Goal: Task Accomplishment & Management: Complete application form

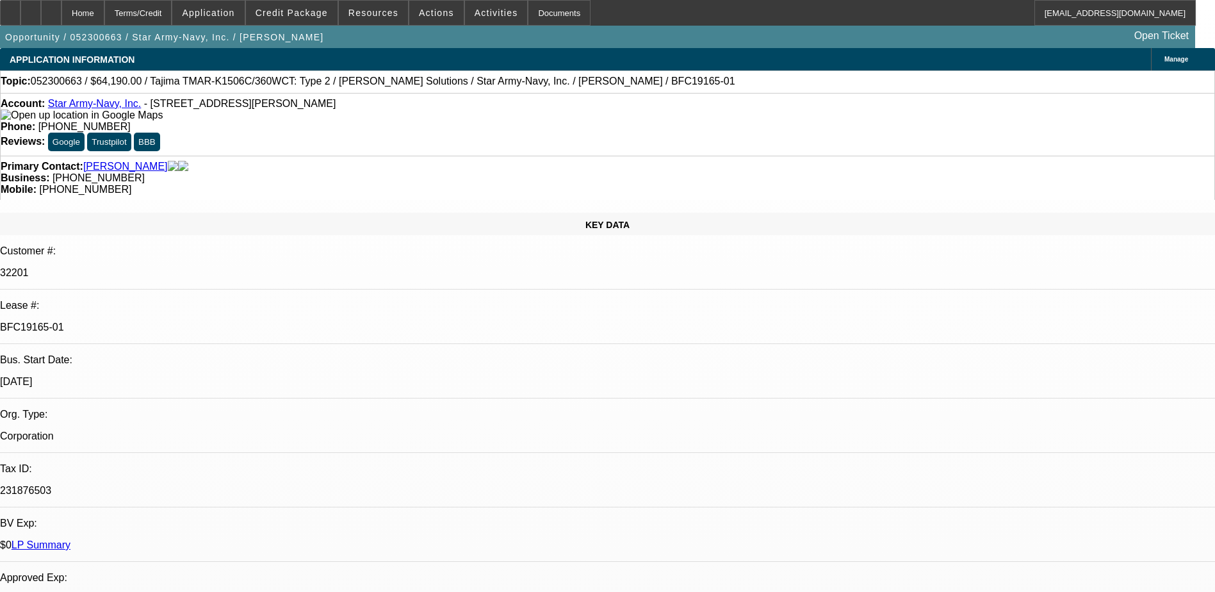
select select "0"
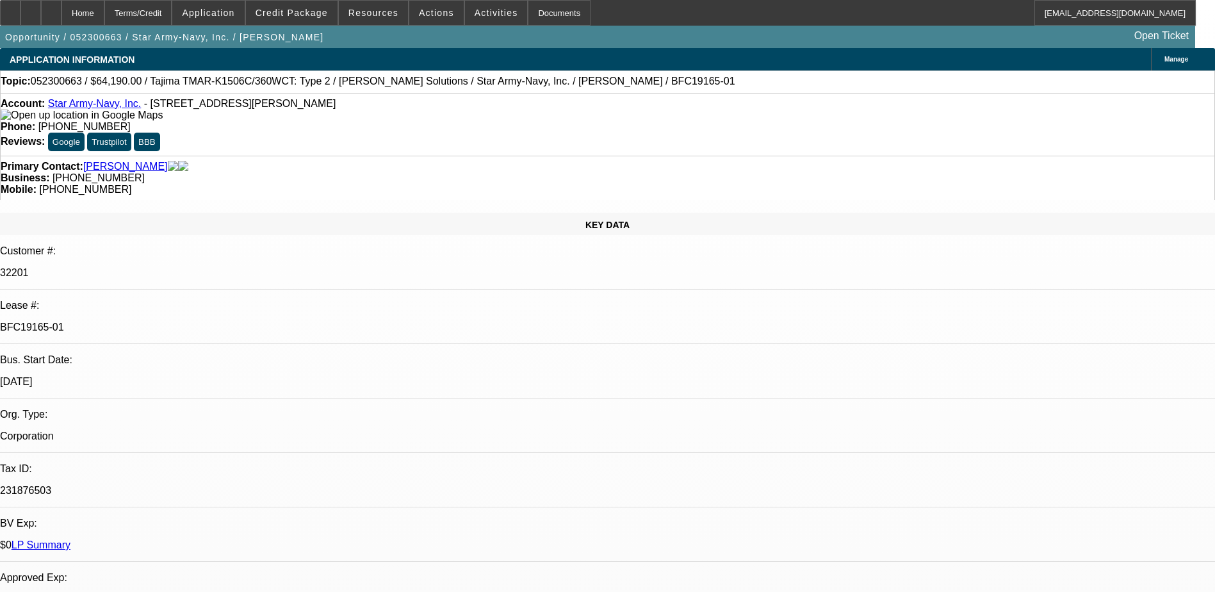
select select "0"
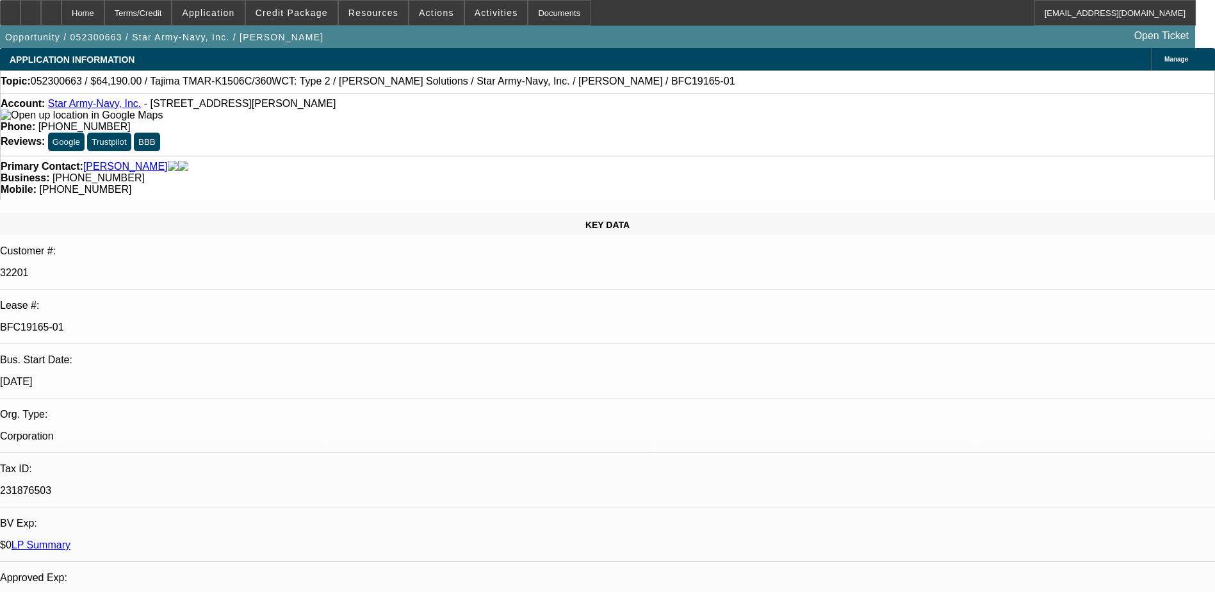
select select "0"
select select "1"
select select "3"
select select "6"
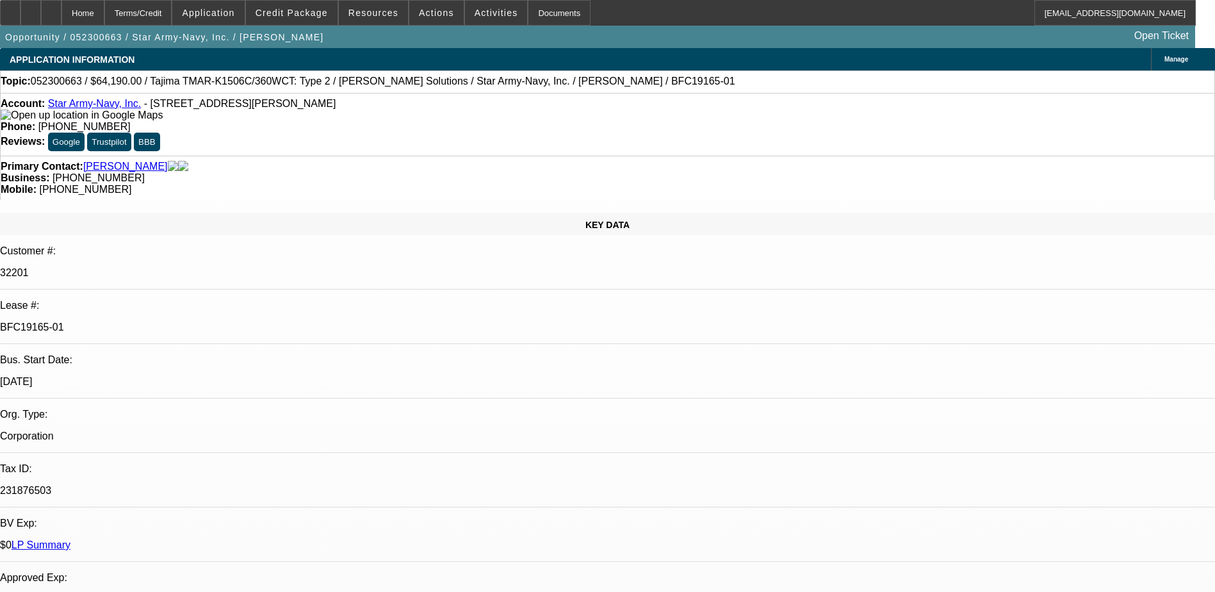
select select "1"
select select "3"
select select "6"
select select "1"
select select "3"
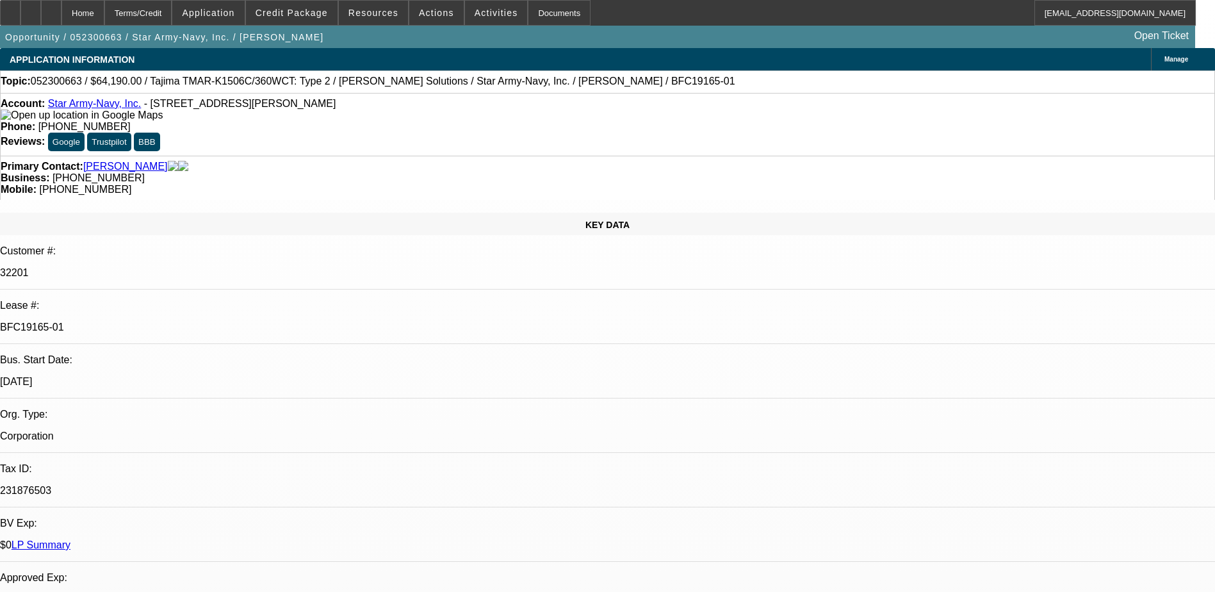
select select "6"
select select "1"
select select "3"
select select "6"
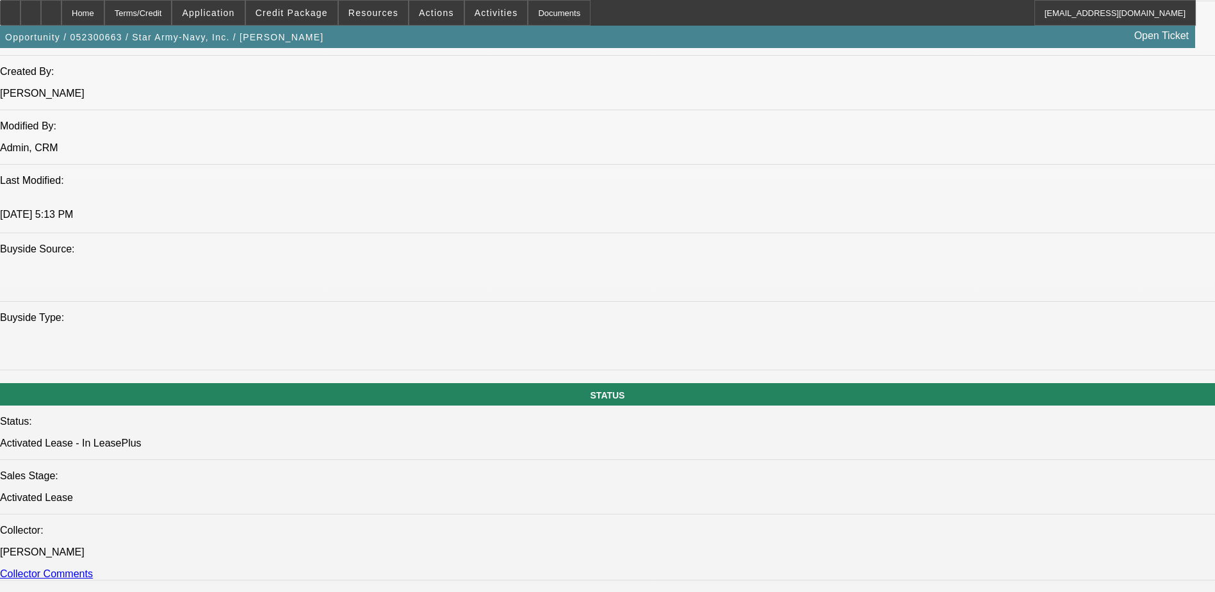
scroll to position [1089, 0]
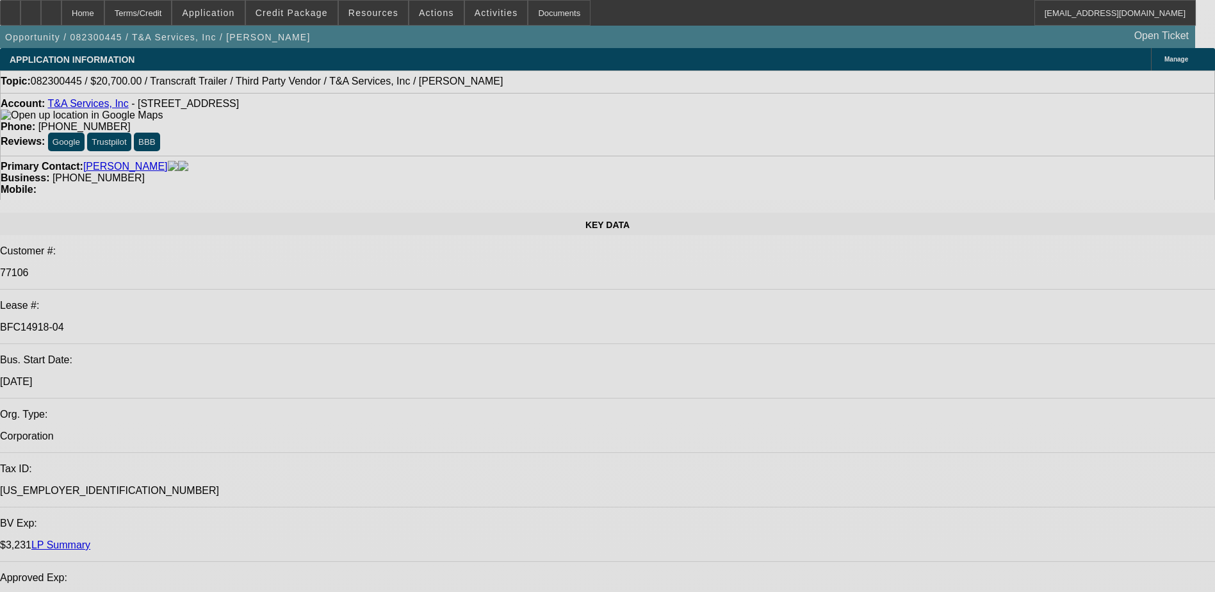
select select "0.1"
select select "2"
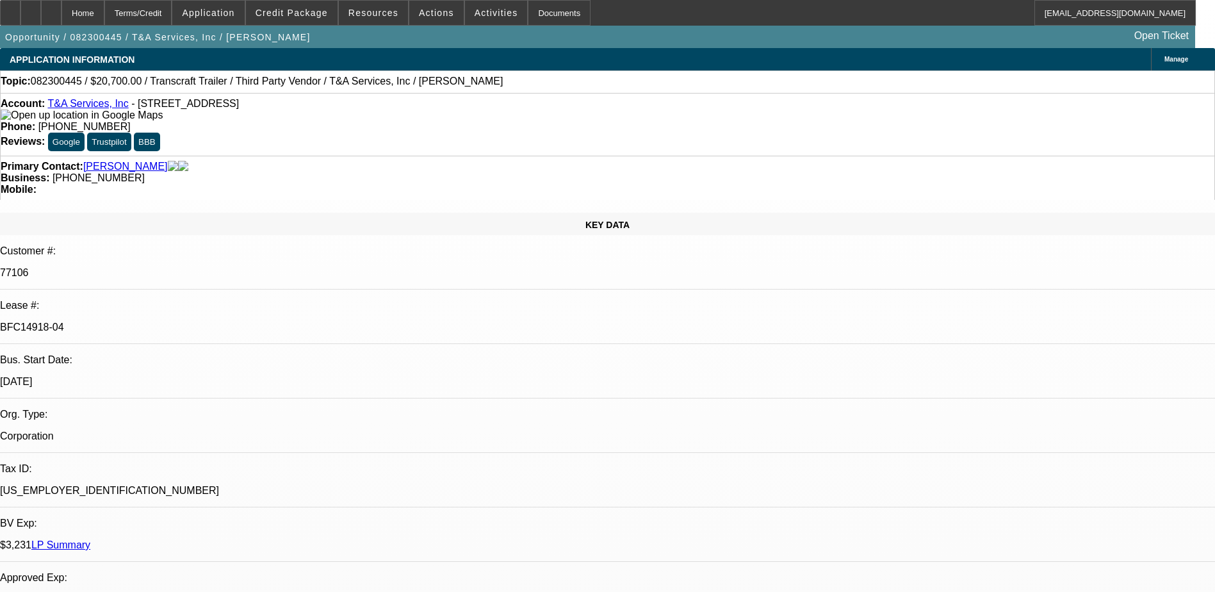
select select "0.1"
select select "2"
select select "0.1"
select select "1"
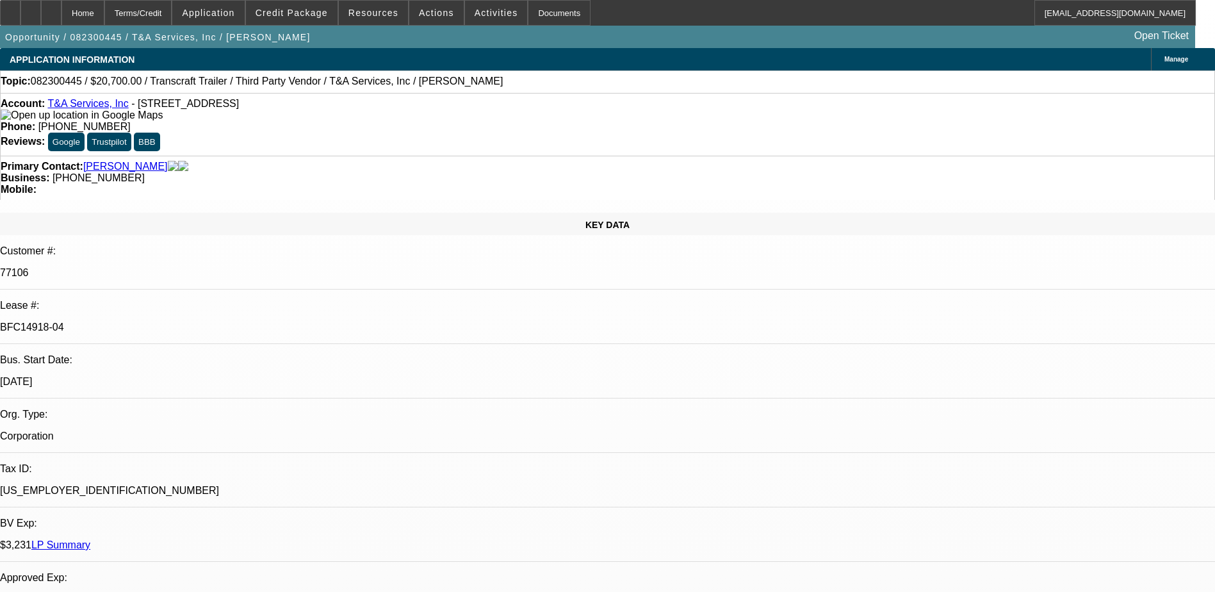
select select "2"
select select "4"
select select "1"
select select "2"
select select "4"
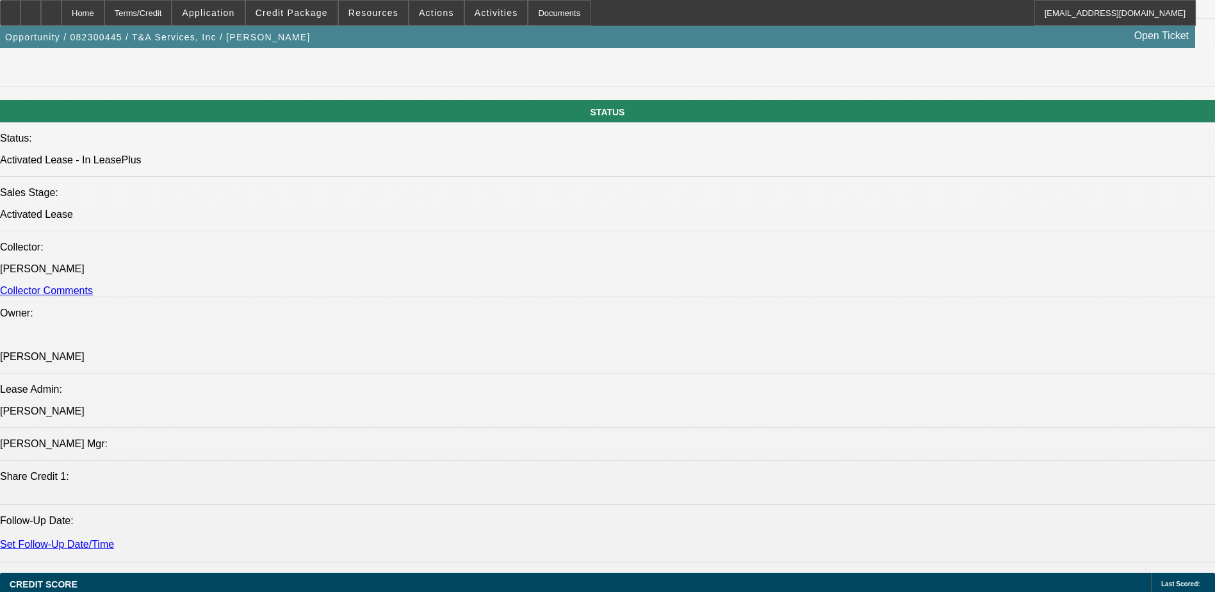
scroll to position [1217, 0]
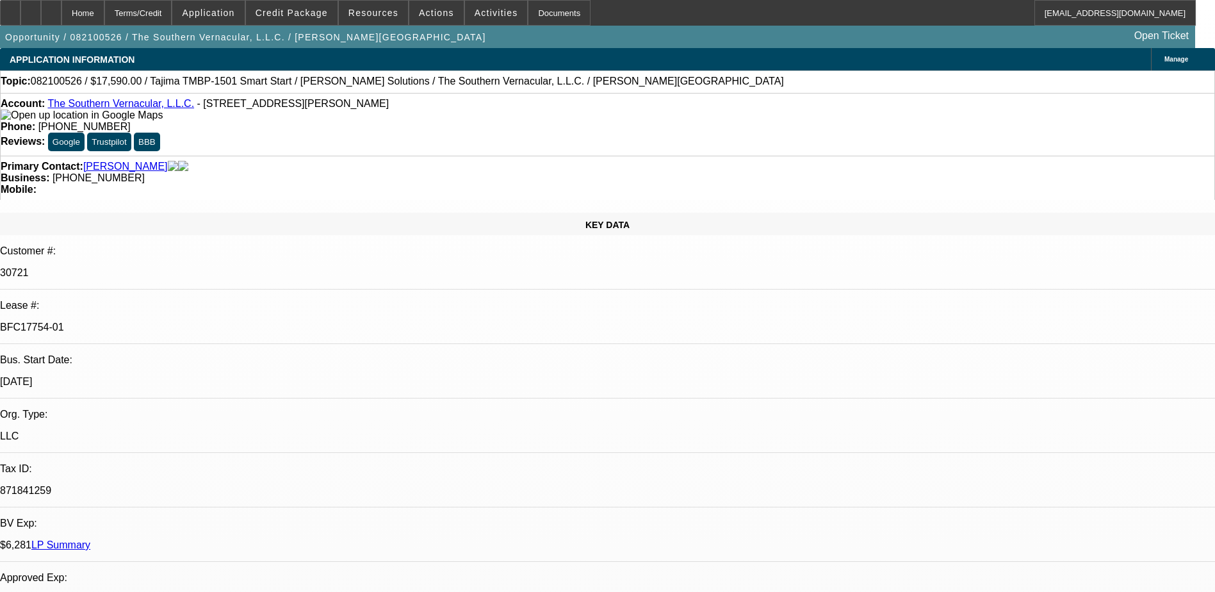
select select "0"
select select "2"
select select "0"
select select "2"
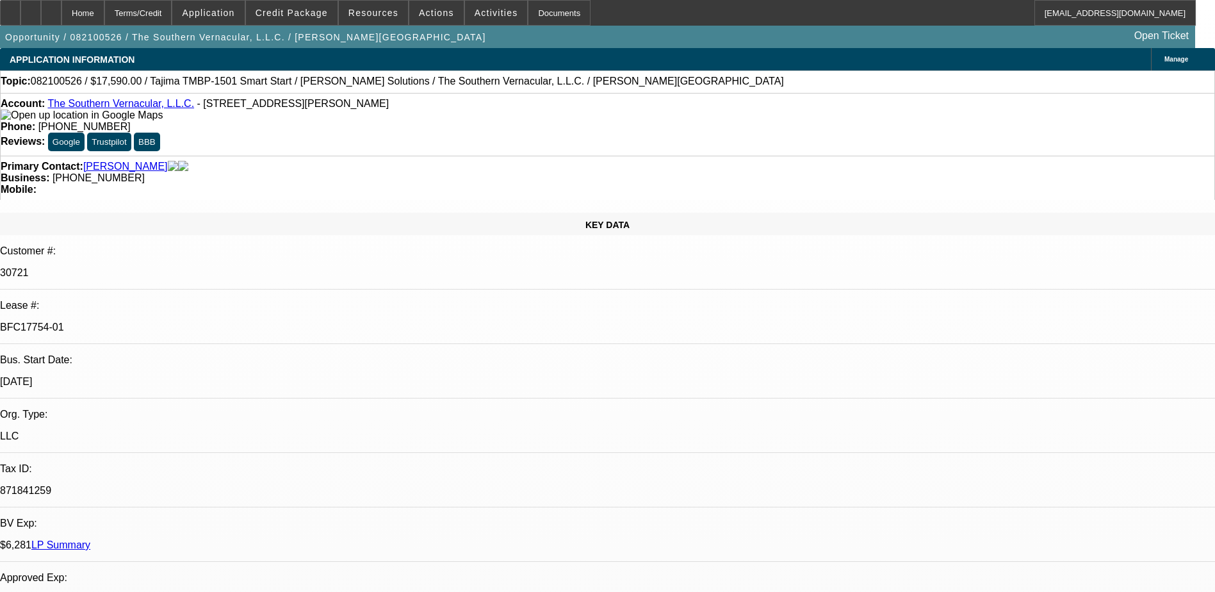
select select "0.1"
select select "0"
select select "2"
select select "0.1"
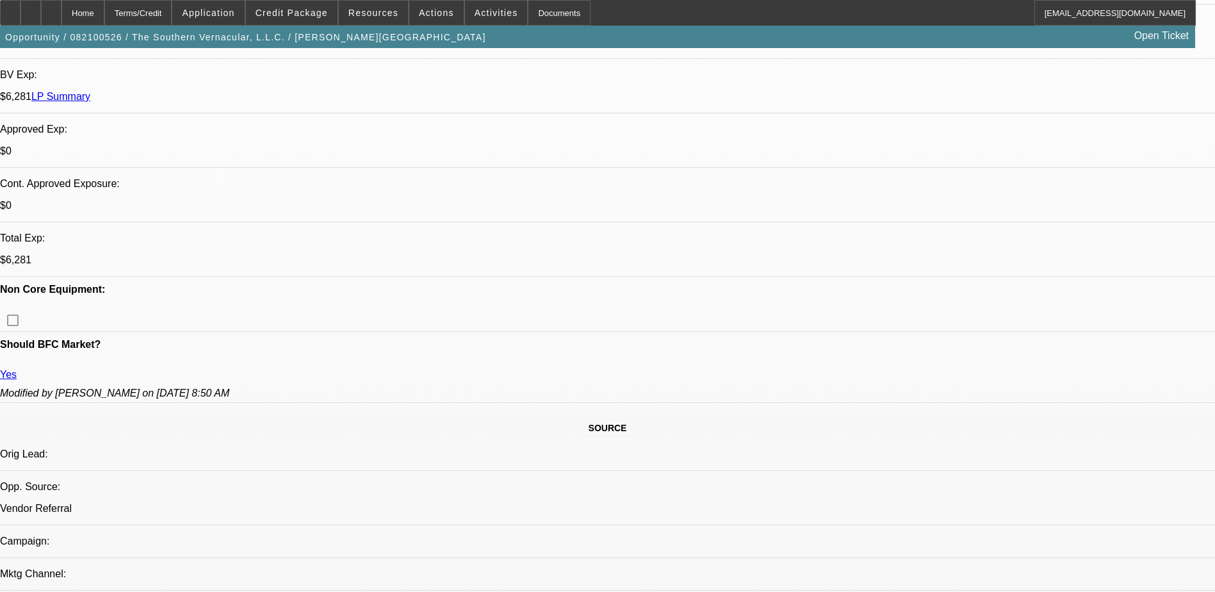
select select "1"
select select "2"
select select "1"
select select "2"
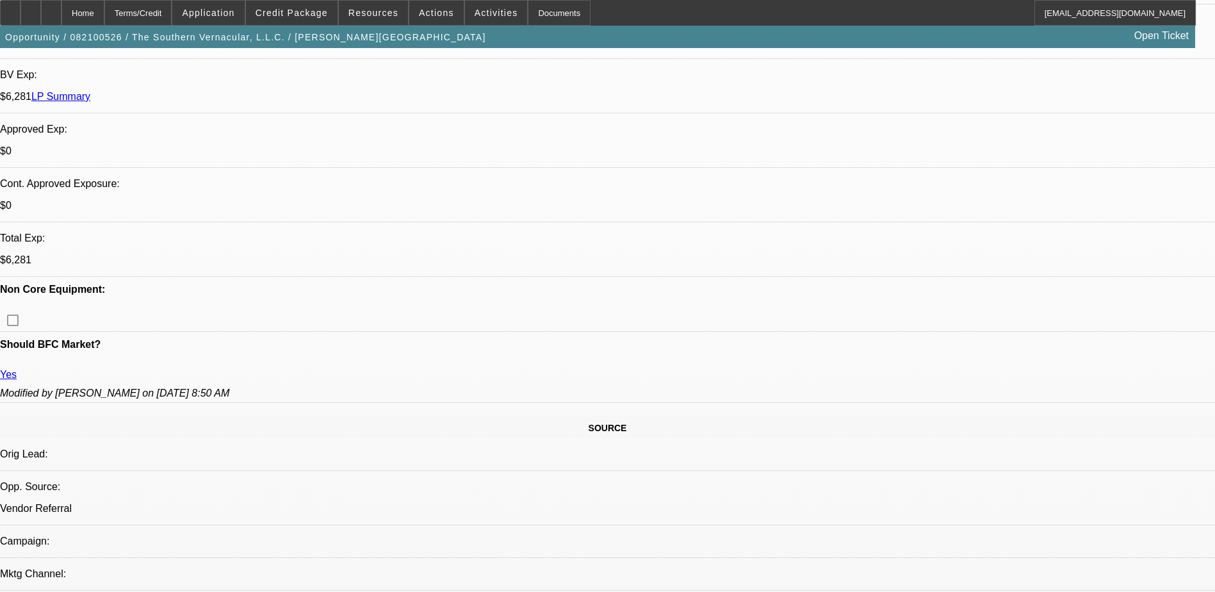
select select "4"
select select "1"
select select "2"
select select "4"
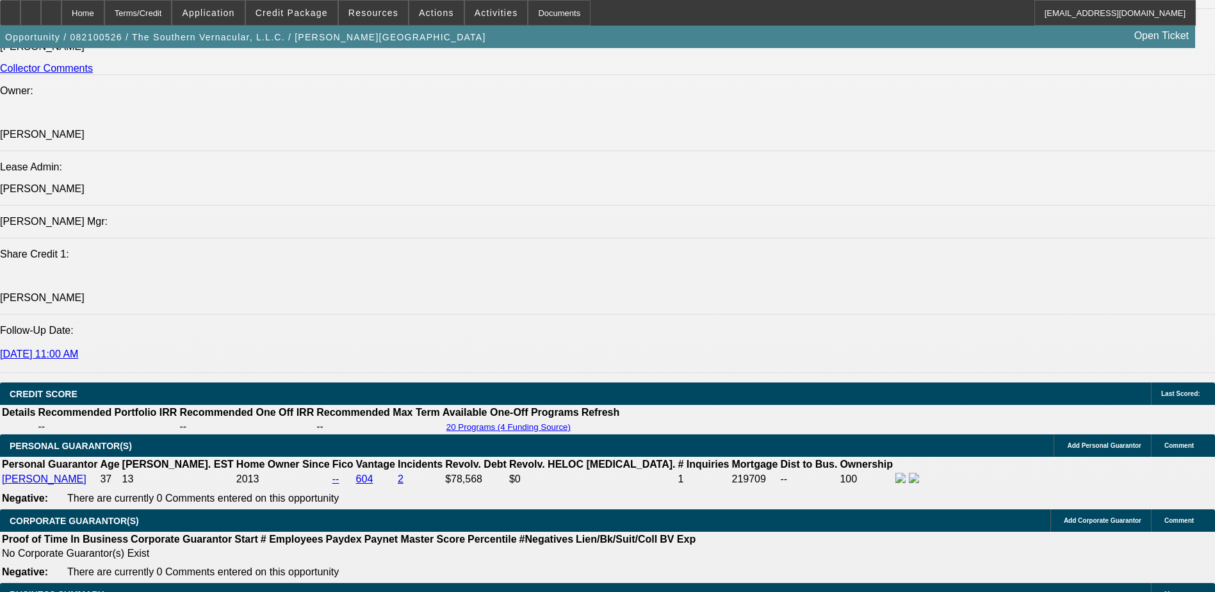
scroll to position [1089, 0]
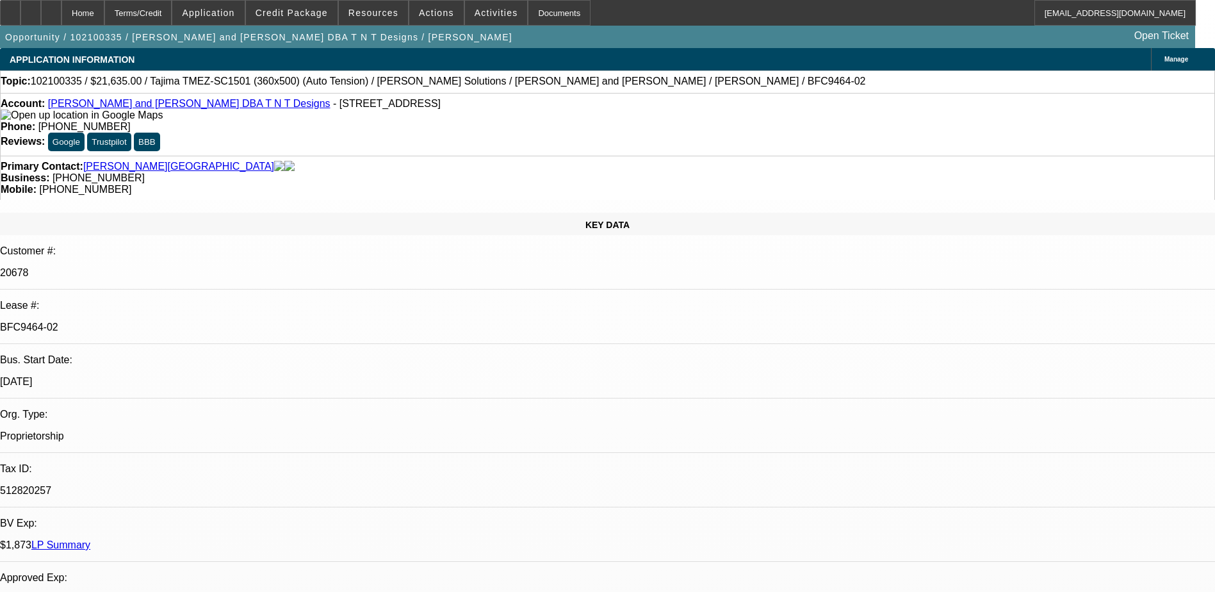
select select "0"
select select "2"
select select "0.1"
select select "0"
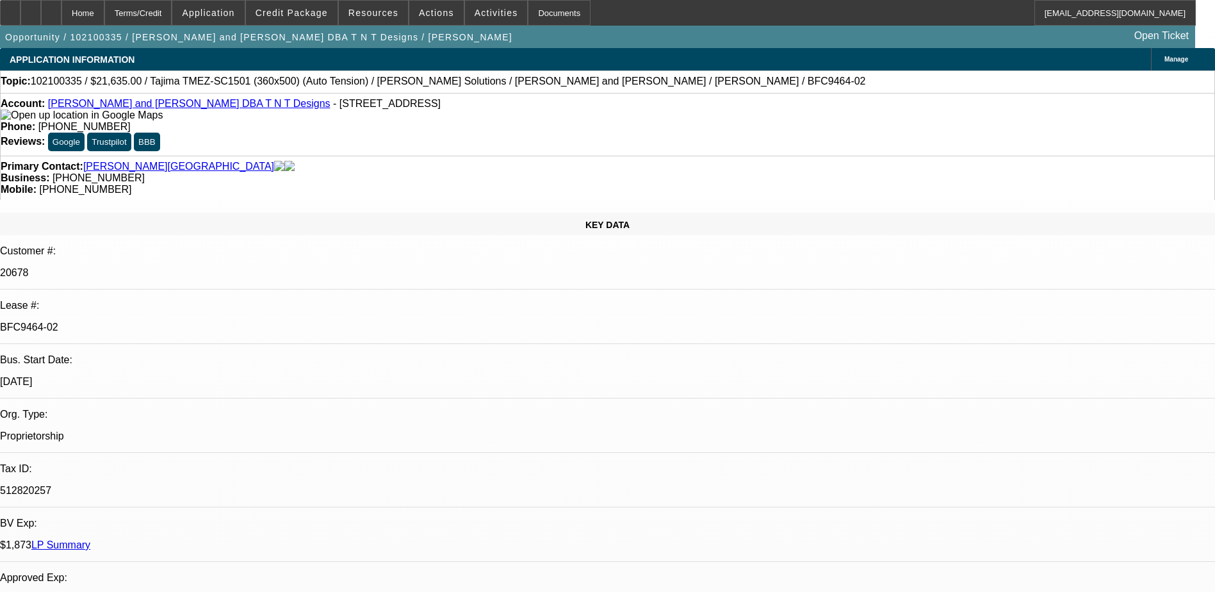
select select "0.1"
select select "0"
select select "2"
select select "0.1"
select select "0"
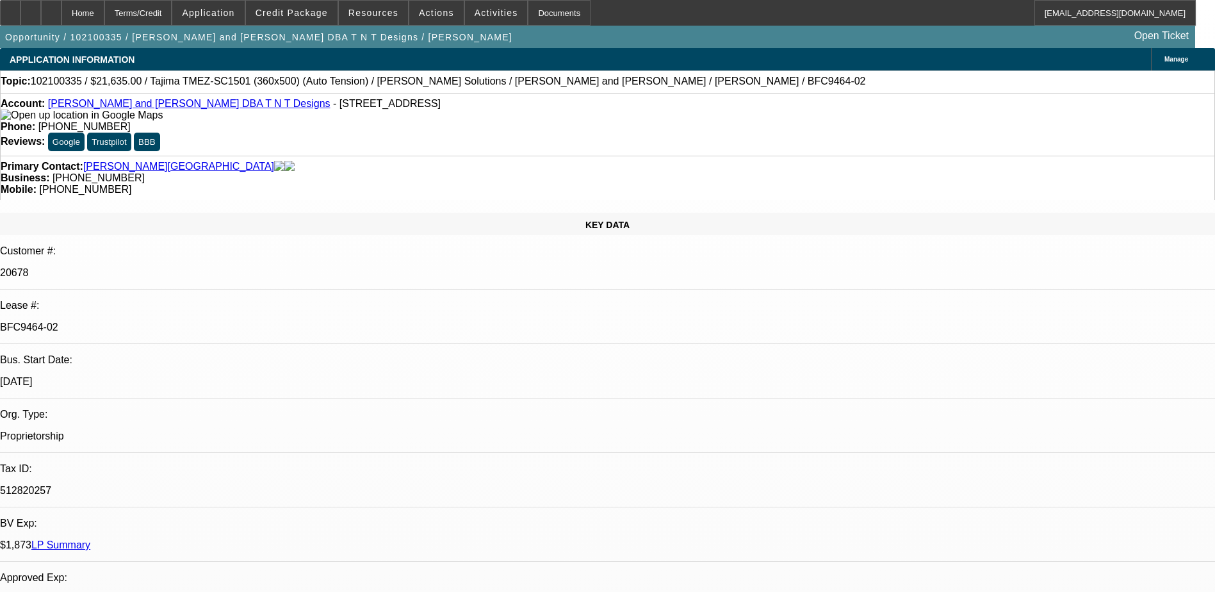
select select "0"
select select "0.1"
select select "1"
select select "2"
select select "4"
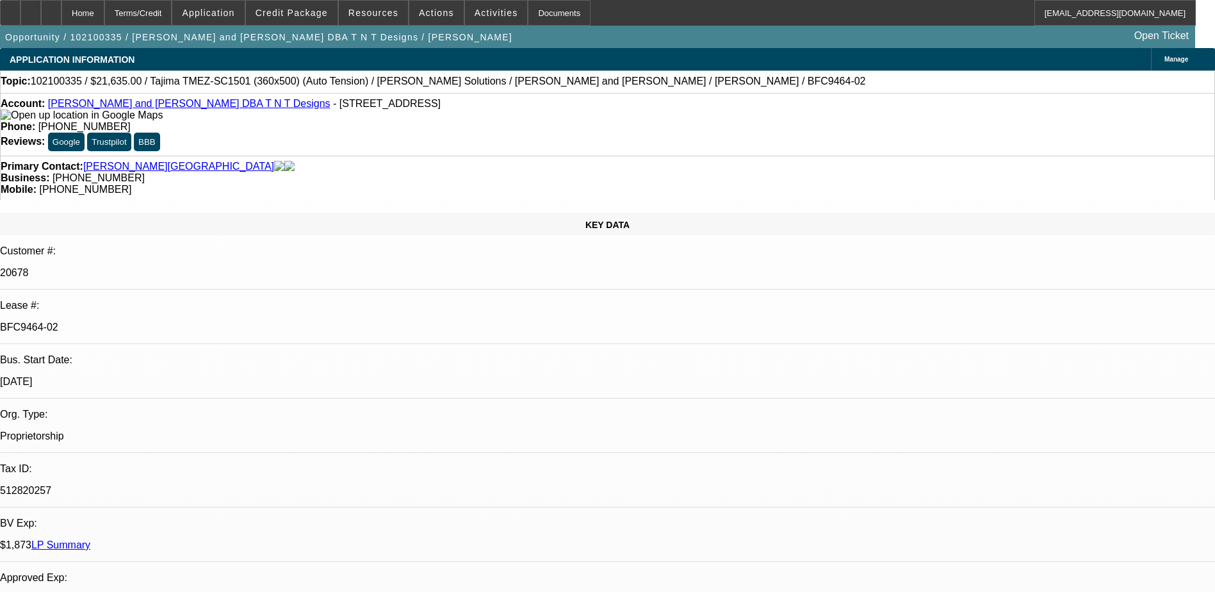
select select "1"
select select "4"
select select "1"
select select "2"
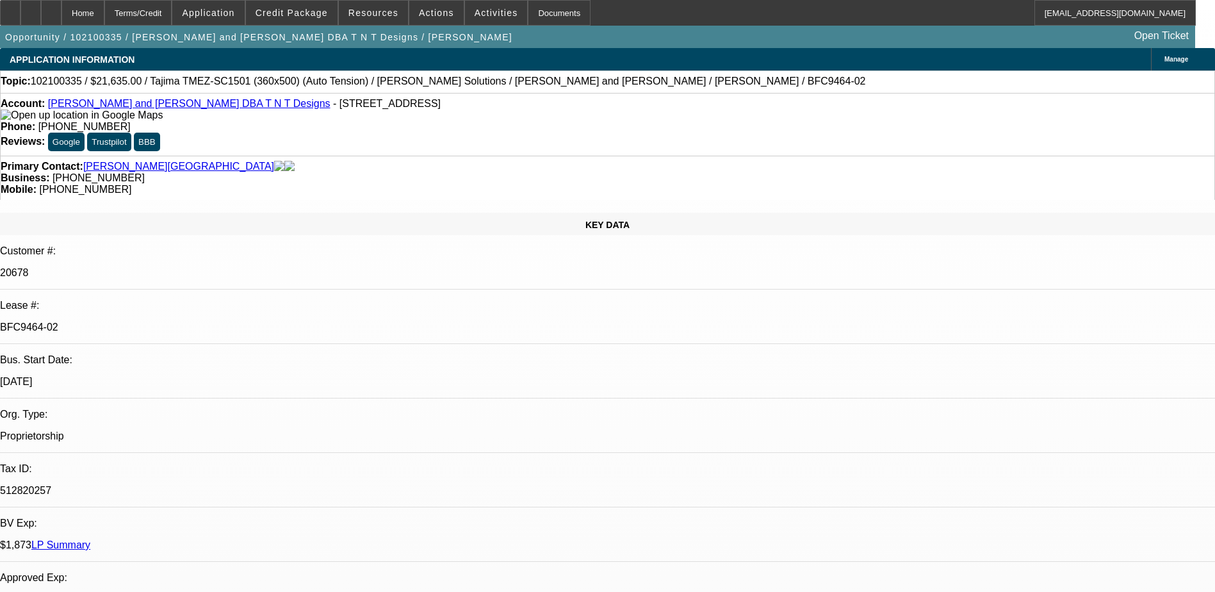
select select "4"
select select "1"
select select "4"
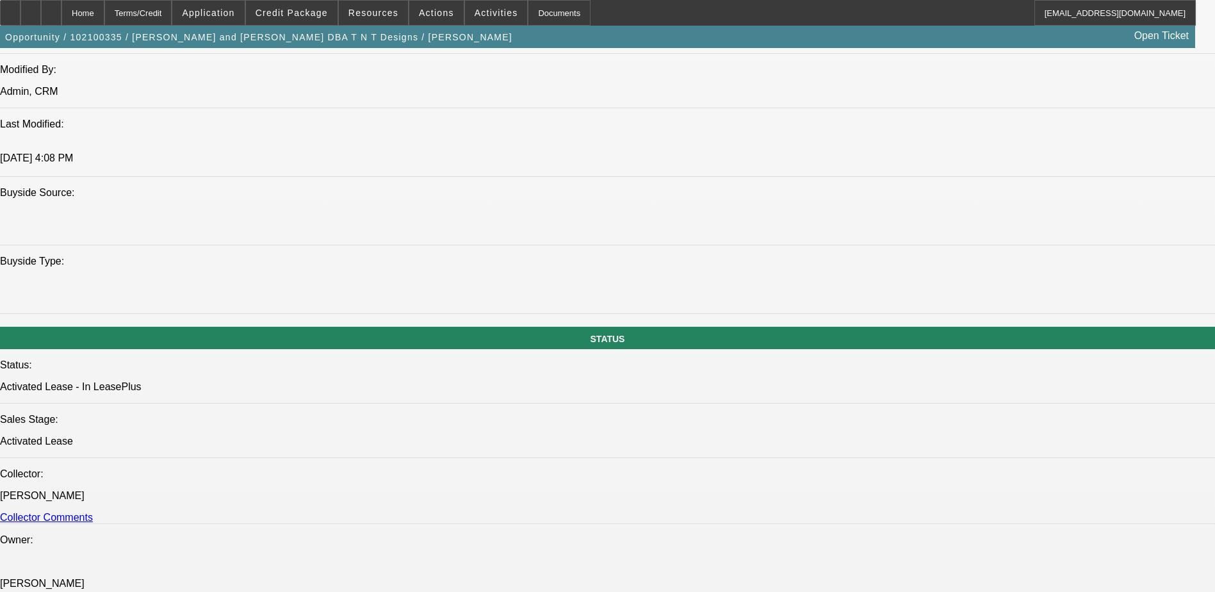
scroll to position [1281, 0]
